Goal: Task Accomplishment & Management: Use online tool/utility

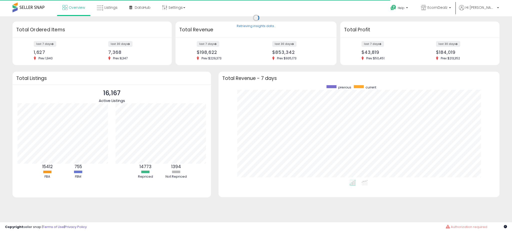
scroll to position [95, 271]
click at [108, 7] on span "Listings" at bounding box center [111, 7] width 13 height 5
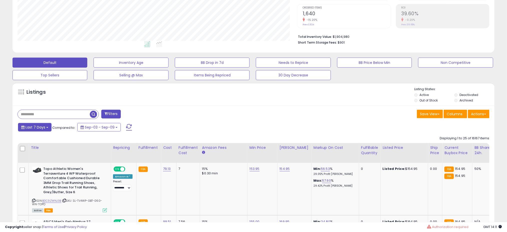
scroll to position [103, 280]
click at [49, 127] on button "Last 7 Days" at bounding box center [35, 127] width 34 height 9
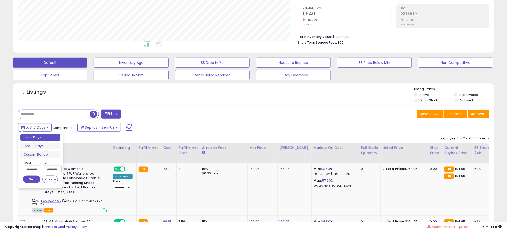
click at [34, 169] on input "**********" at bounding box center [32, 169] width 19 height 8
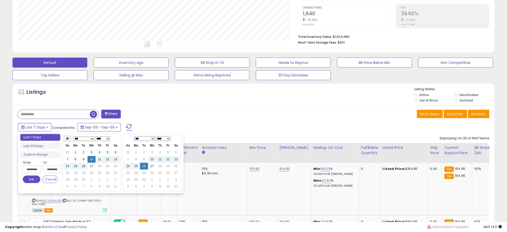
click at [67, 140] on th at bounding box center [68, 138] width 8 height 7
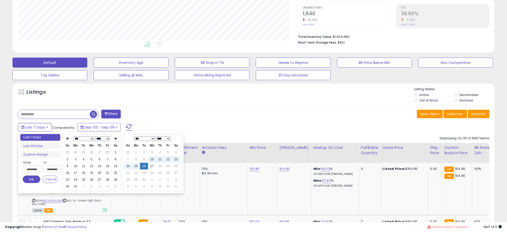
click at [67, 140] on th at bounding box center [68, 138] width 8 height 7
click at [89, 153] on td "1" at bounding box center [92, 152] width 8 height 7
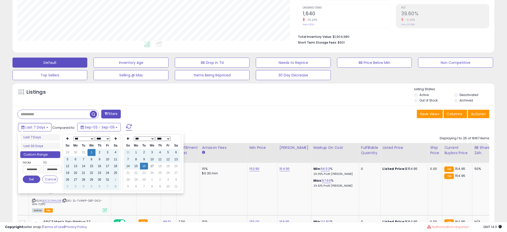
type input "**********"
click at [27, 179] on button "Set" at bounding box center [32, 179] width 18 height 8
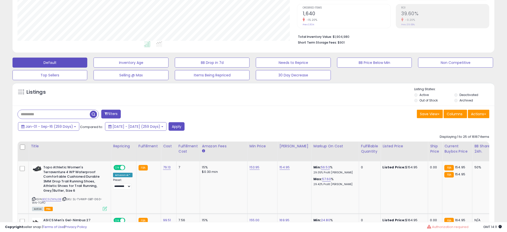
click at [93, 114] on span "button" at bounding box center [93, 114] width 7 height 7
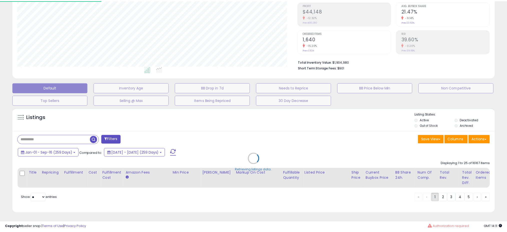
scroll to position [103, 283]
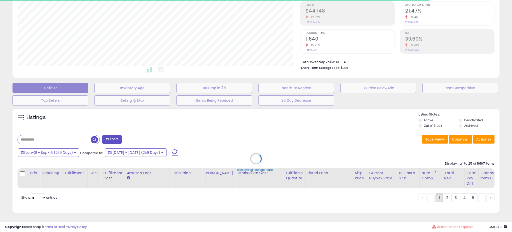
click at [42, 135] on div "Retrieving listings data.." at bounding box center [256, 162] width 495 height 114
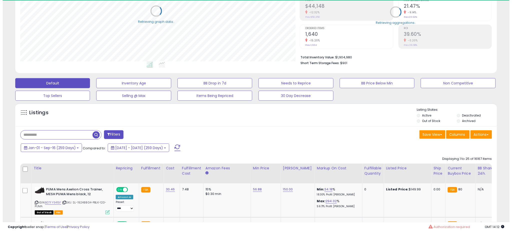
scroll to position [250006, 249828]
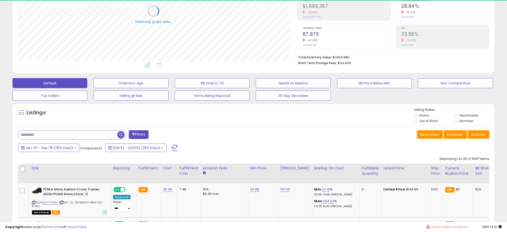
click at [40, 134] on input "text" at bounding box center [68, 134] width 100 height 9
type input "******"
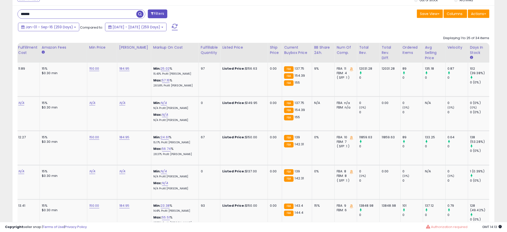
scroll to position [0, 0]
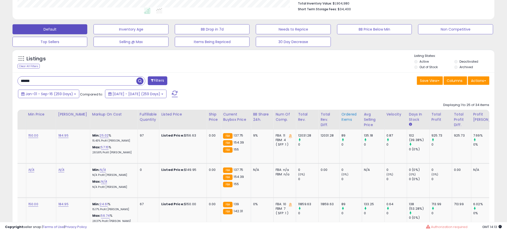
click at [344, 115] on div "Ordered Items" at bounding box center [351, 117] width 18 height 11
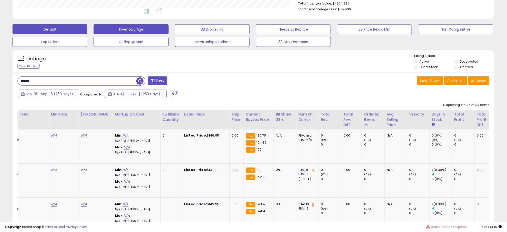
click at [142, 83] on span "button" at bounding box center [139, 80] width 7 height 7
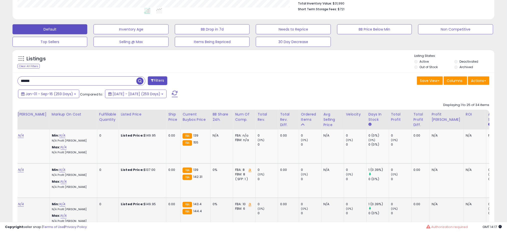
scroll to position [0, 274]
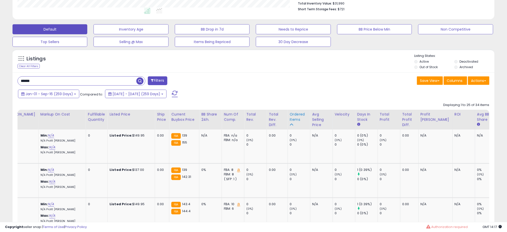
click at [290, 123] on icon at bounding box center [292, 125] width 4 height 4
click at [290, 124] on icon at bounding box center [292, 125] width 4 height 4
click at [290, 116] on div "Ordered Items" at bounding box center [299, 117] width 18 height 11
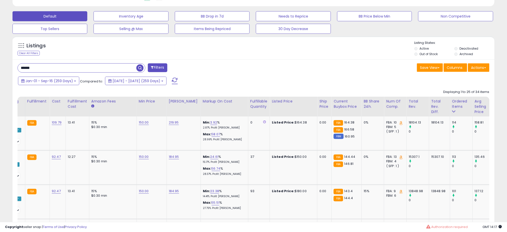
scroll to position [0, 0]
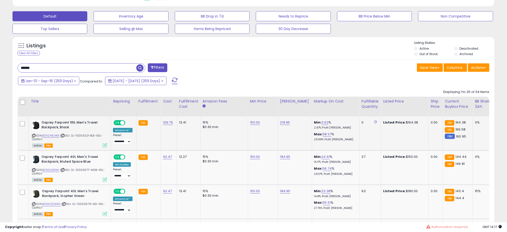
click at [83, 135] on span "| SKU: SL-10003321-BLK-55L-OSPREY" at bounding box center [67, 137] width 71 height 8
copy span "10003321"
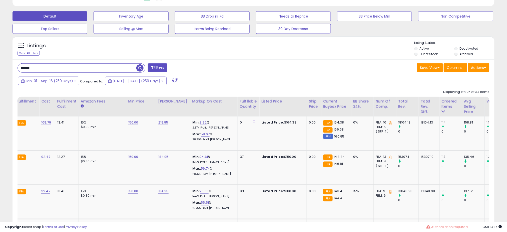
scroll to position [0, 186]
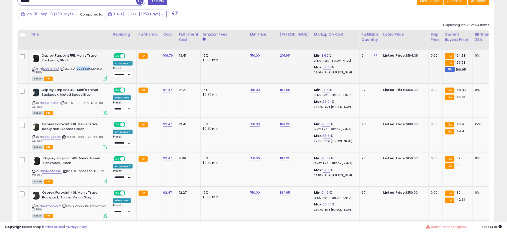
click at [51, 69] on link "B09ZNRJ4KX" at bounding box center [50, 69] width 17 height 4
